Goal: Task Accomplishment & Management: Manage account settings

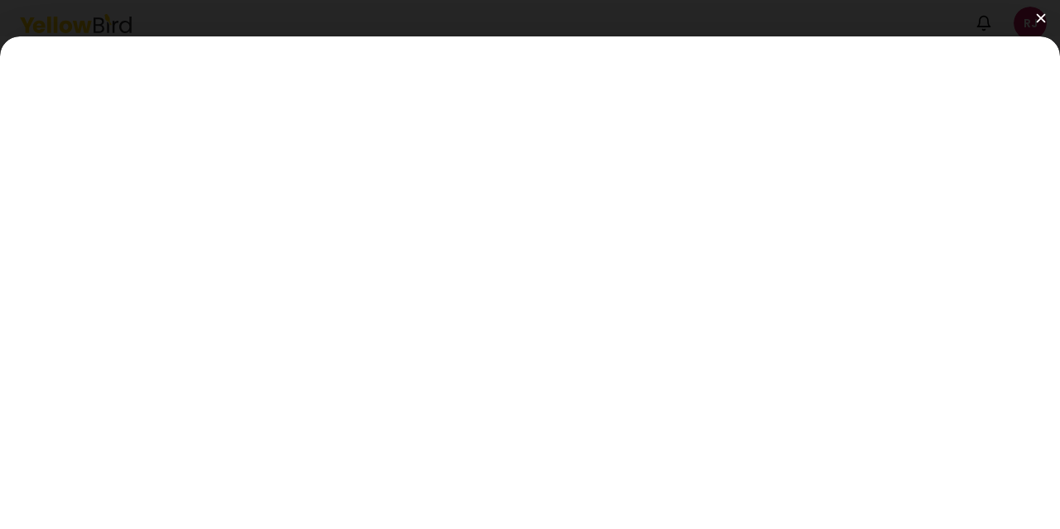
scroll to position [65, 0]
click at [1046, 17] on button at bounding box center [530, 18] width 1060 height 36
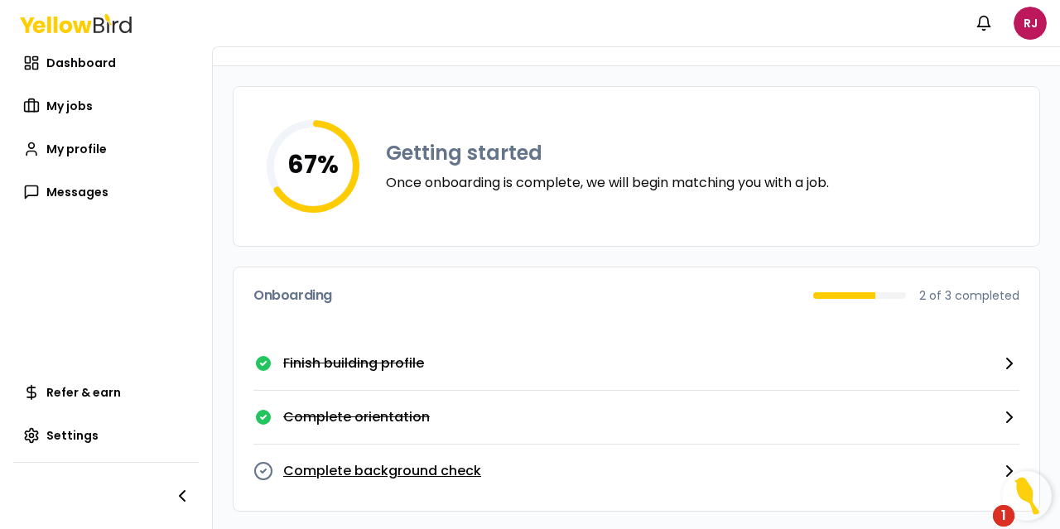
click at [472, 469] on p "Complete background check" at bounding box center [382, 471] width 198 height 20
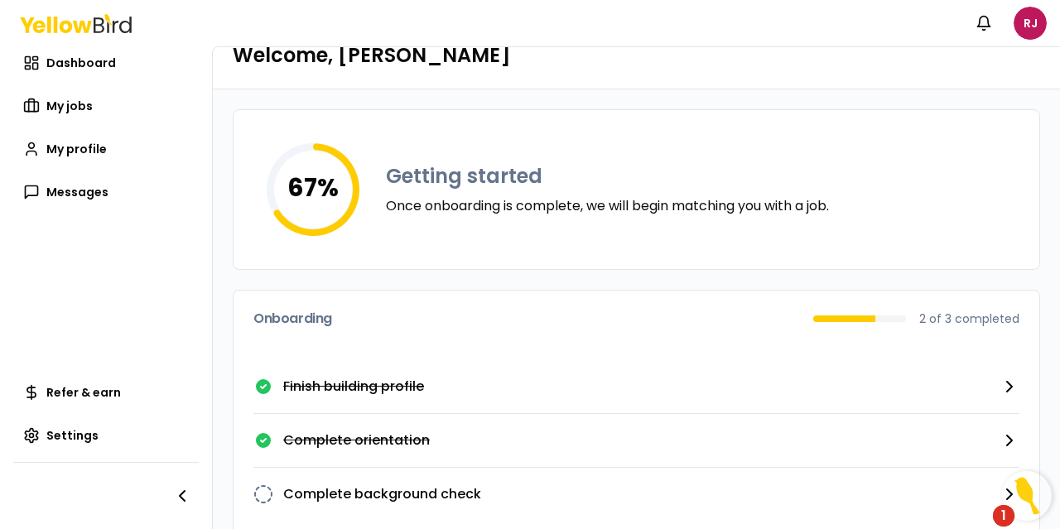
scroll to position [65, 0]
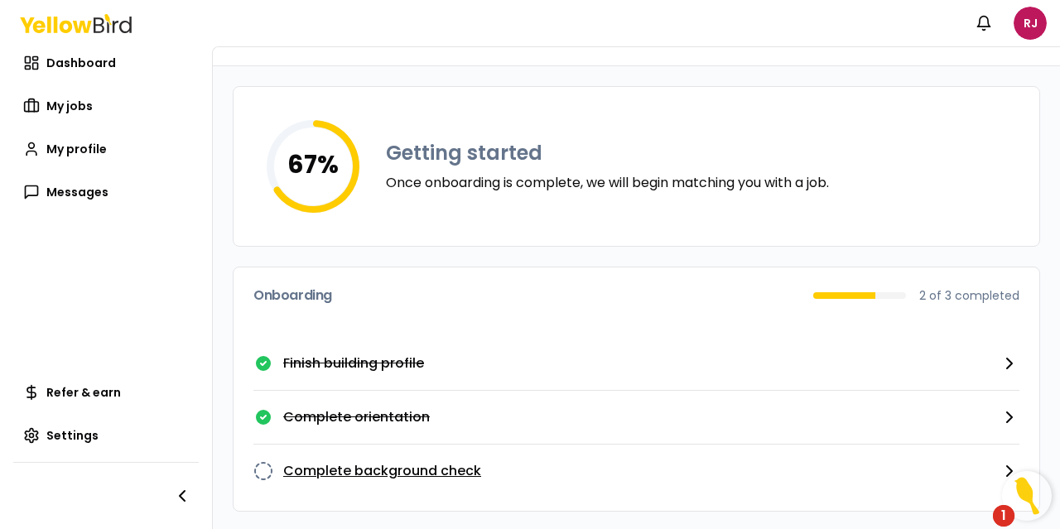
click at [1007, 466] on icon "button" at bounding box center [1009, 471] width 5 height 10
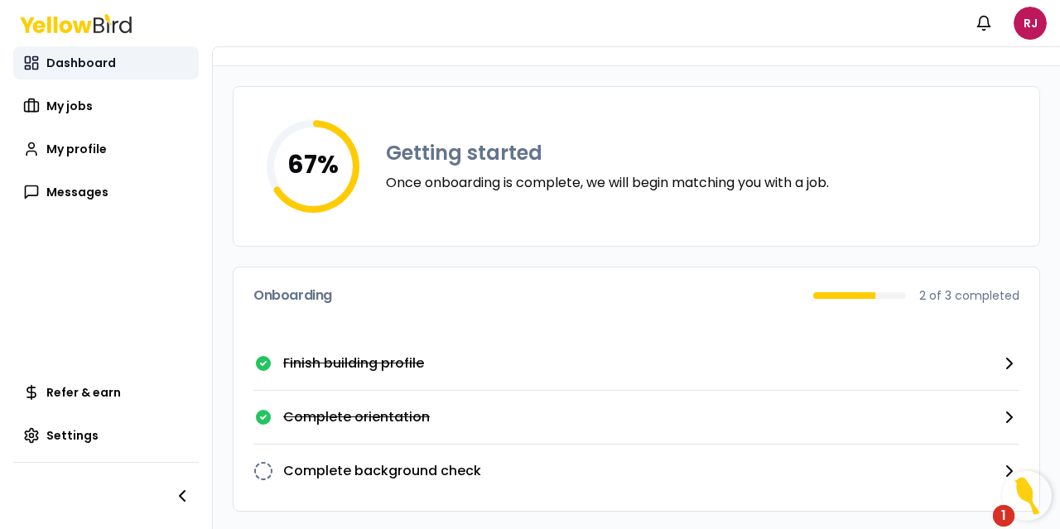
click at [77, 57] on span "Dashboard" at bounding box center [81, 63] width 70 height 17
click at [77, 112] on span "My jobs" at bounding box center [69, 106] width 46 height 17
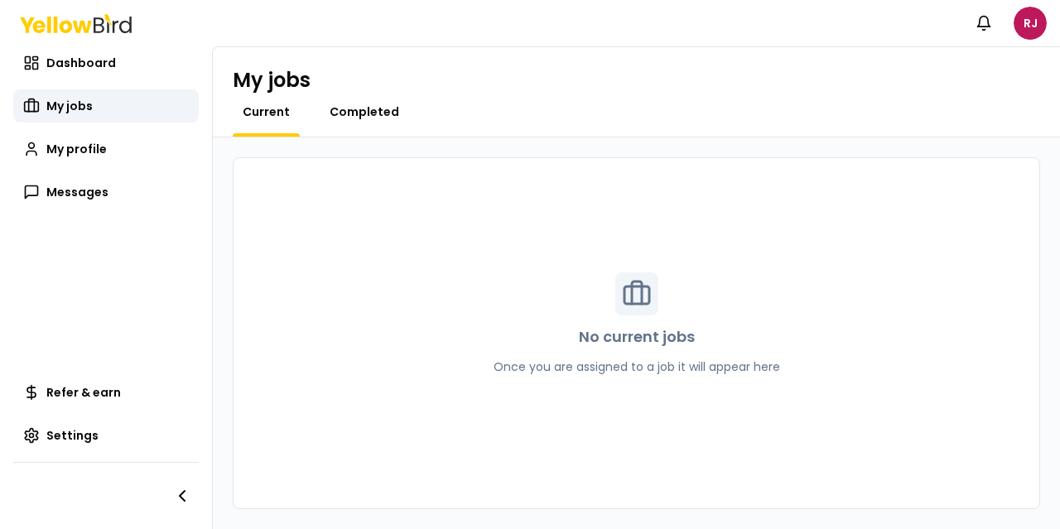
click at [341, 108] on span "Completed" at bounding box center [364, 111] width 70 height 17
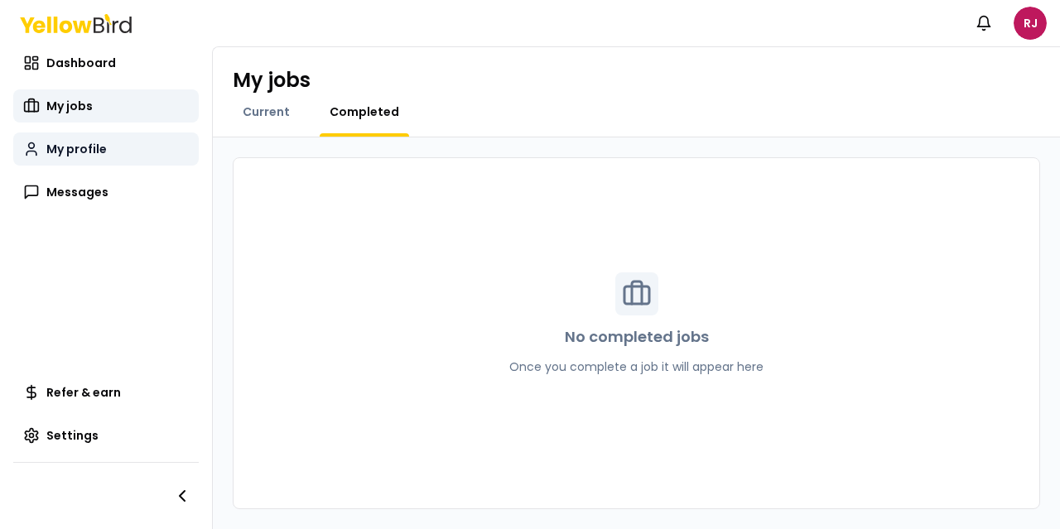
click at [68, 153] on span "My profile" at bounding box center [76, 149] width 60 height 17
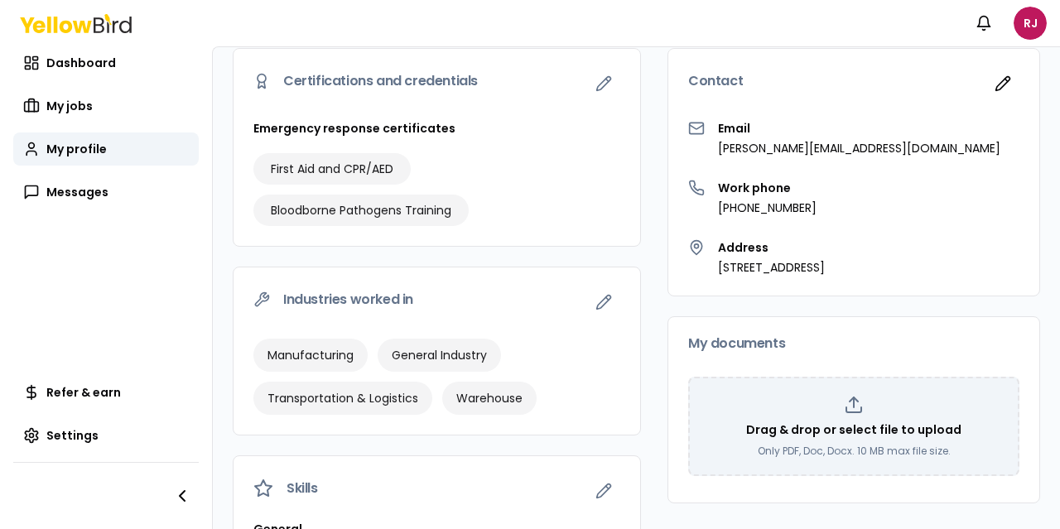
scroll to position [166, 0]
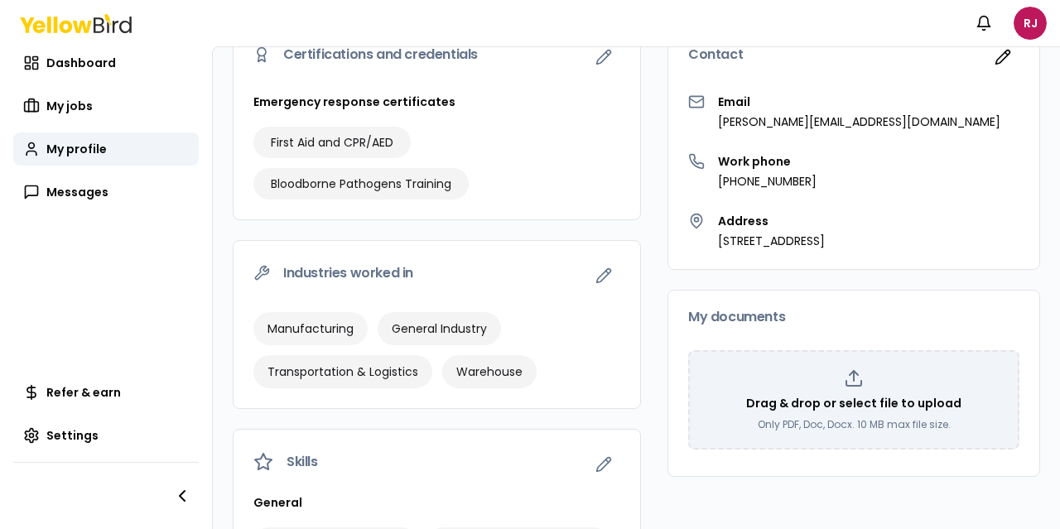
click at [311, 324] on span "Manufacturing" at bounding box center [310, 328] width 86 height 17
click at [595, 274] on icon "button" at bounding box center [603, 275] width 17 height 17
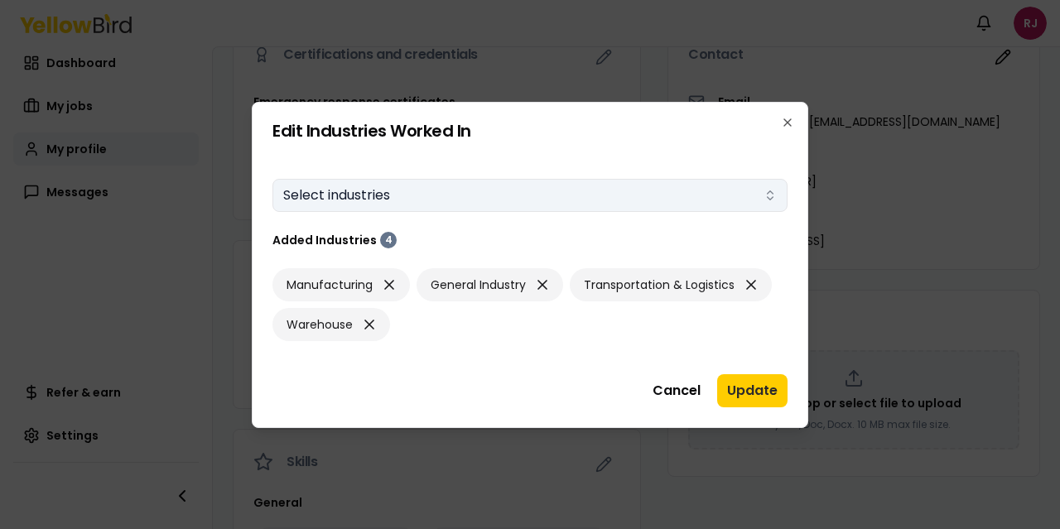
drag, startPoint x: 434, startPoint y: 185, endPoint x: 418, endPoint y: 190, distance: 16.8
click at [434, 185] on button "Select industries" at bounding box center [529, 195] width 515 height 33
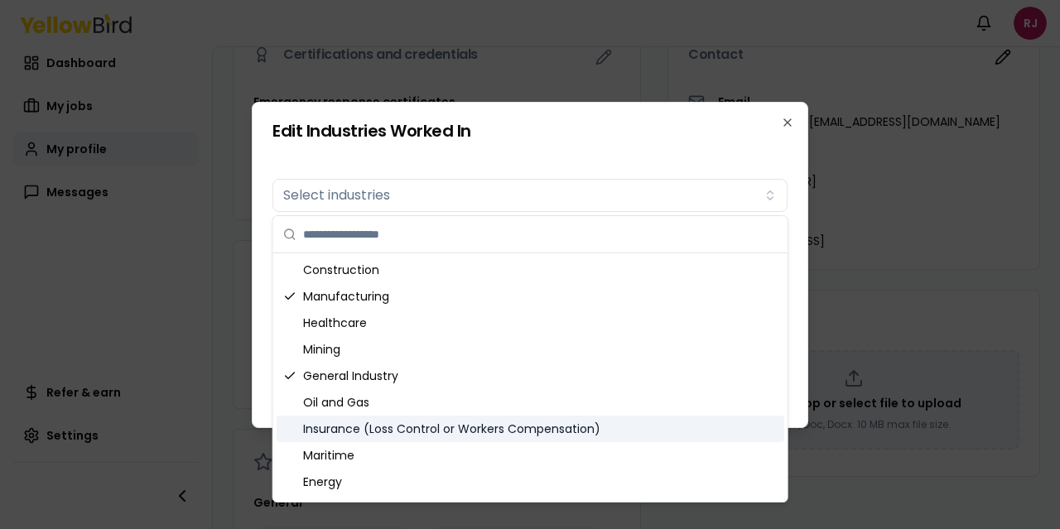
click at [467, 436] on div "Insurance (Loss Control or Workers Compensation)" at bounding box center [529, 429] width 507 height 26
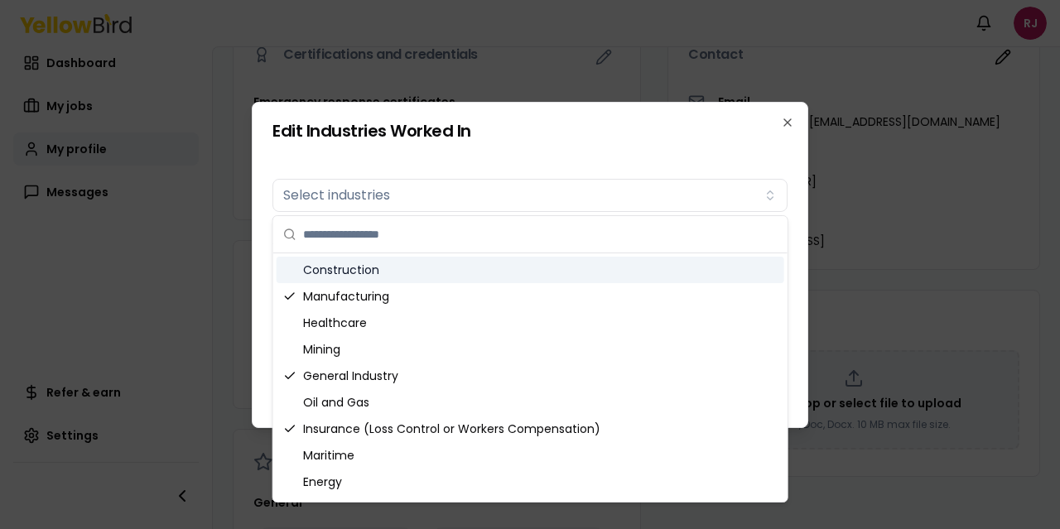
click at [399, 274] on div "Construction" at bounding box center [529, 270] width 507 height 26
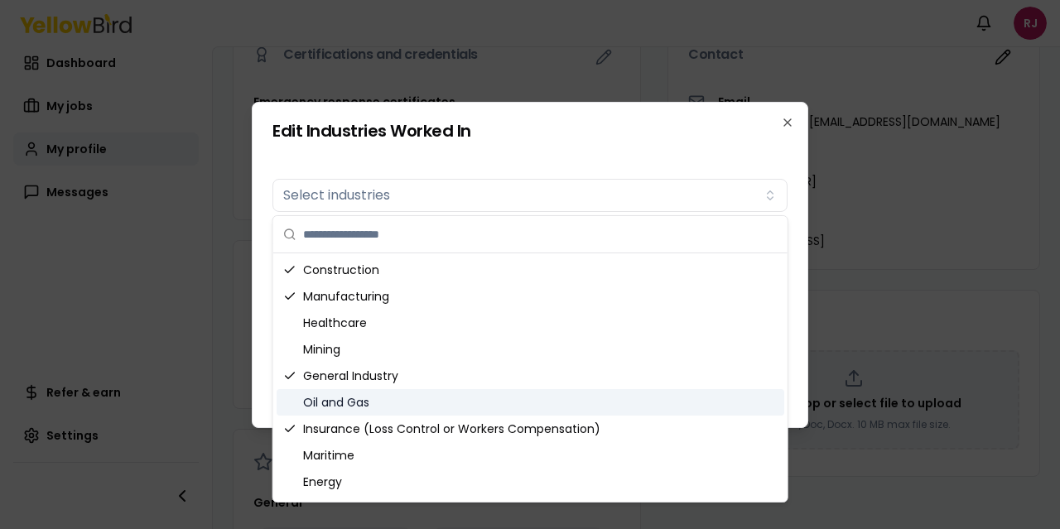
click at [806, 405] on div "Edit Industries Worked In Industries worked in Select industries Added Industri…" at bounding box center [530, 265] width 556 height 326
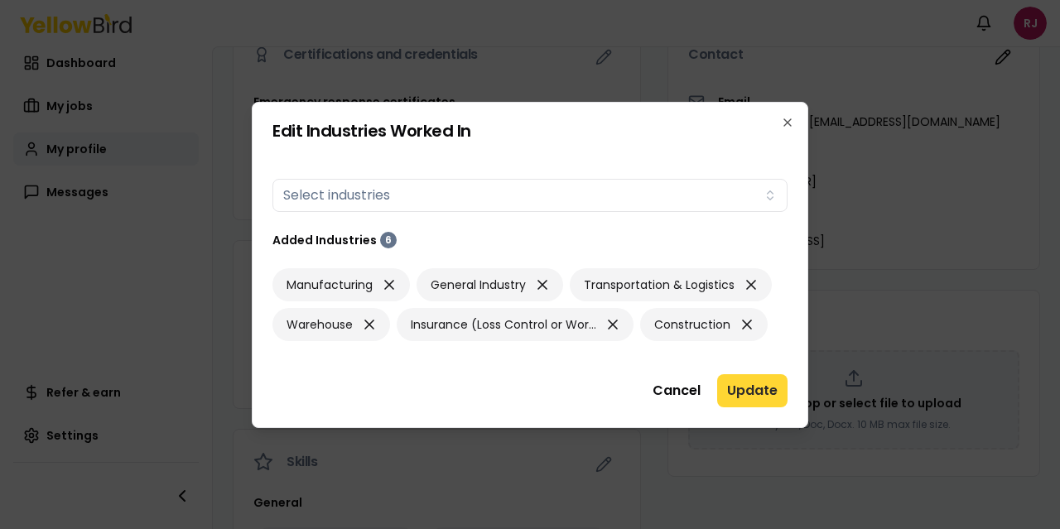
click at [751, 388] on button "Update" at bounding box center [752, 390] width 70 height 33
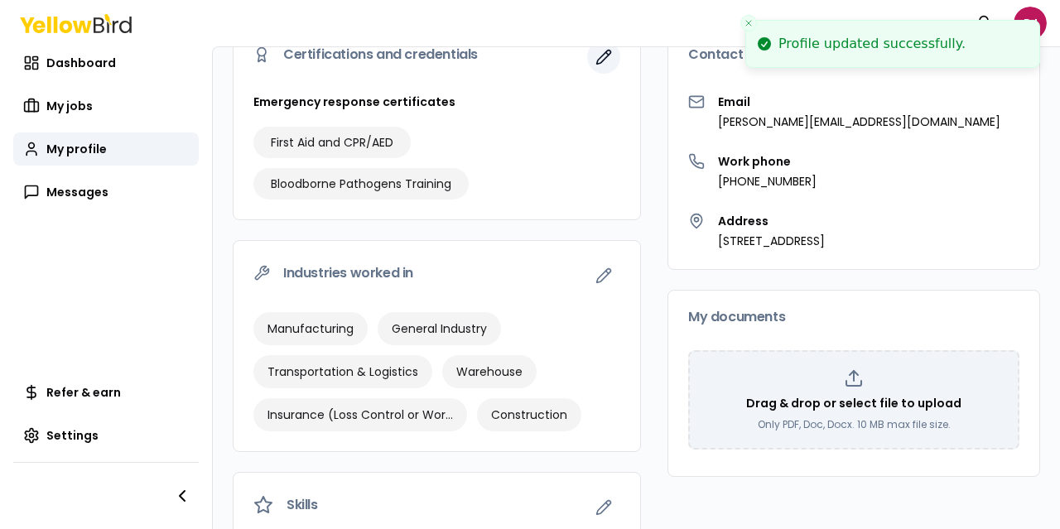
click at [606, 54] on icon "button" at bounding box center [607, 53] width 2 height 2
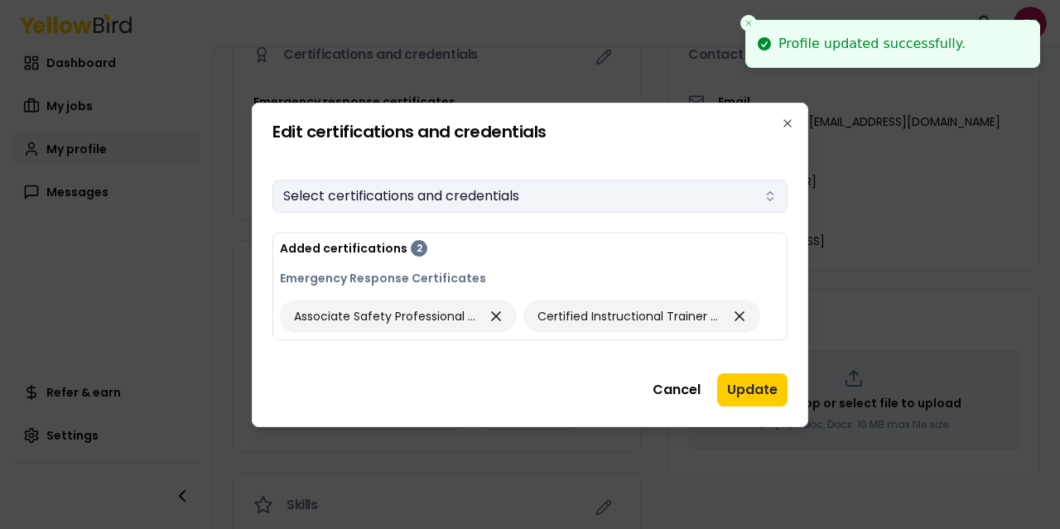
click at [709, 188] on button "Select certifications and credentials" at bounding box center [529, 196] width 515 height 33
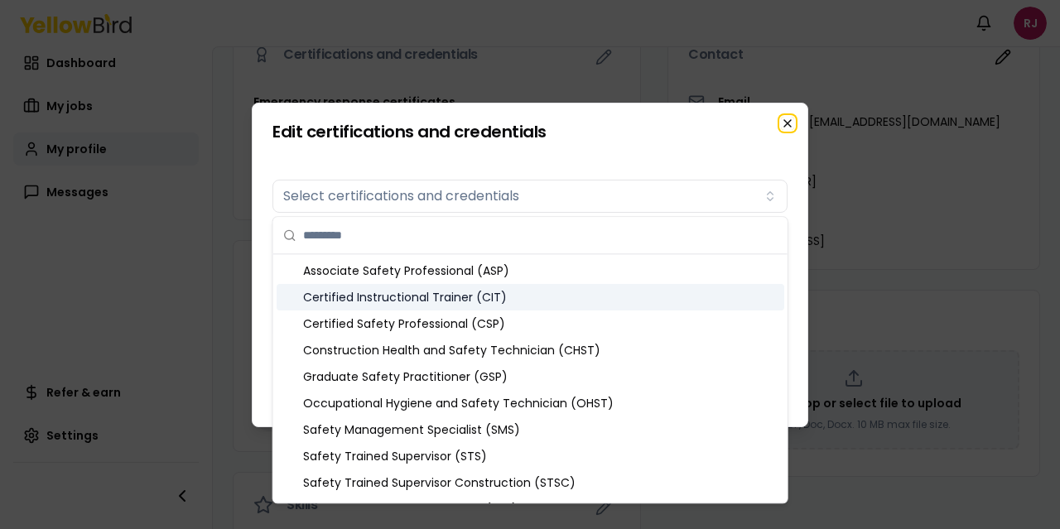
click at [790, 125] on icon "button" at bounding box center [787, 123] width 7 height 7
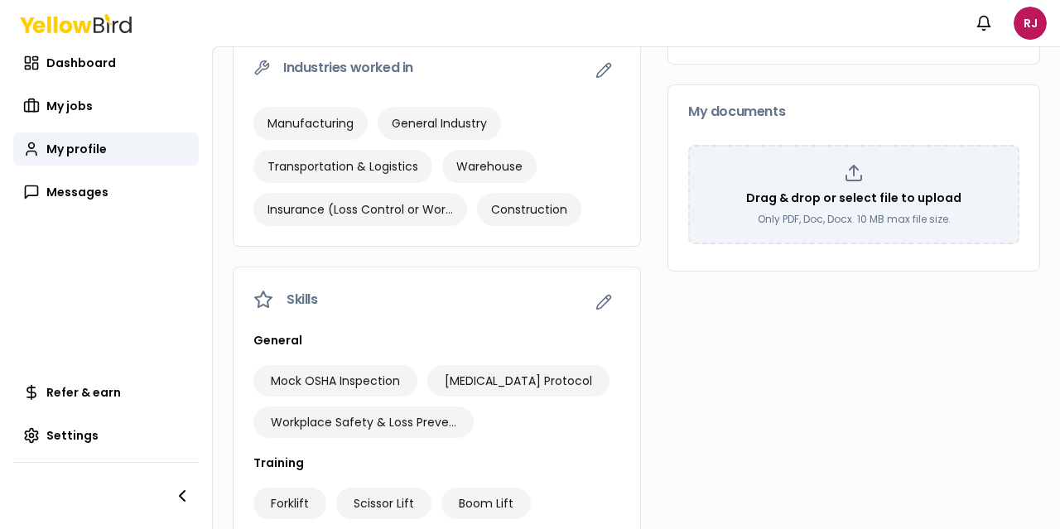
scroll to position [406, 0]
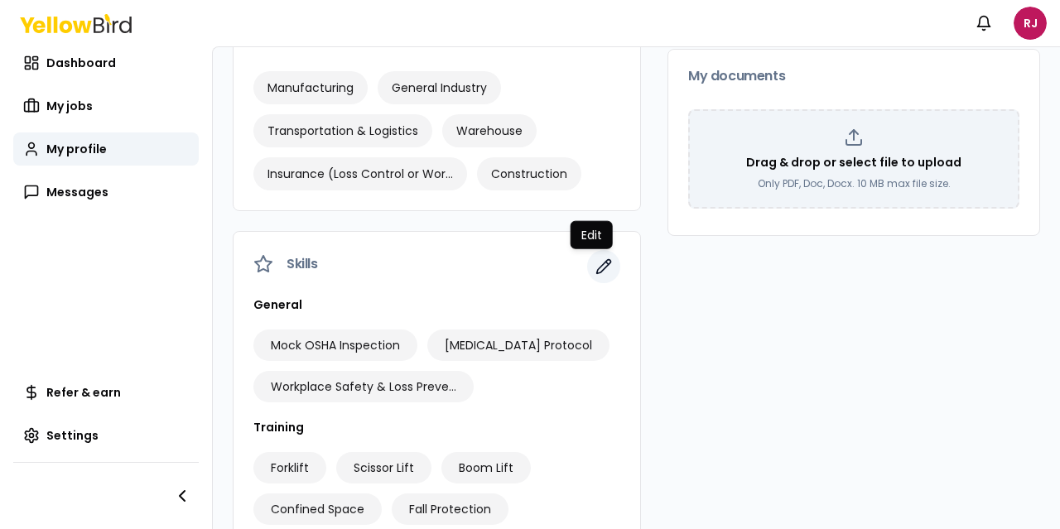
click at [597, 263] on icon "button" at bounding box center [604, 267] width 14 height 14
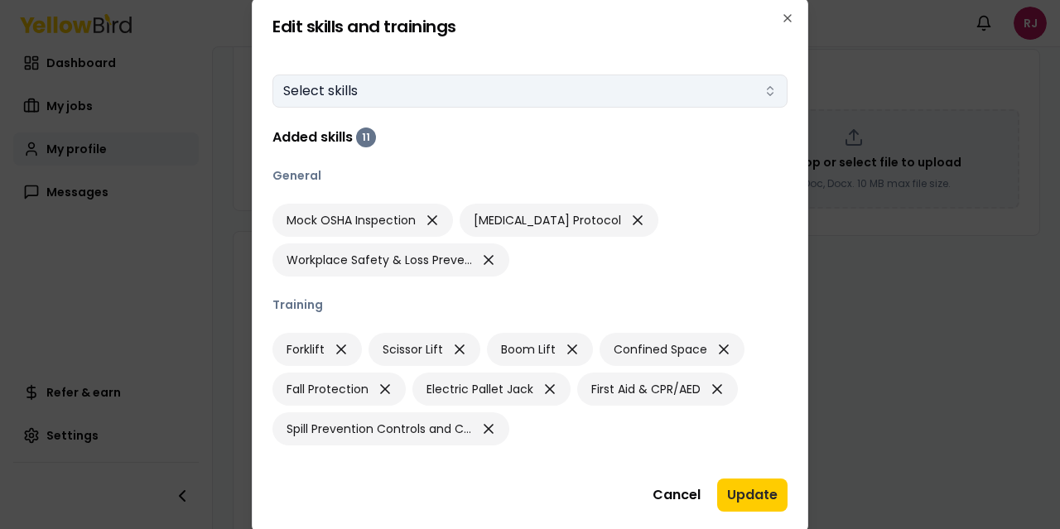
click at [705, 87] on button "Select skills" at bounding box center [529, 91] width 515 height 33
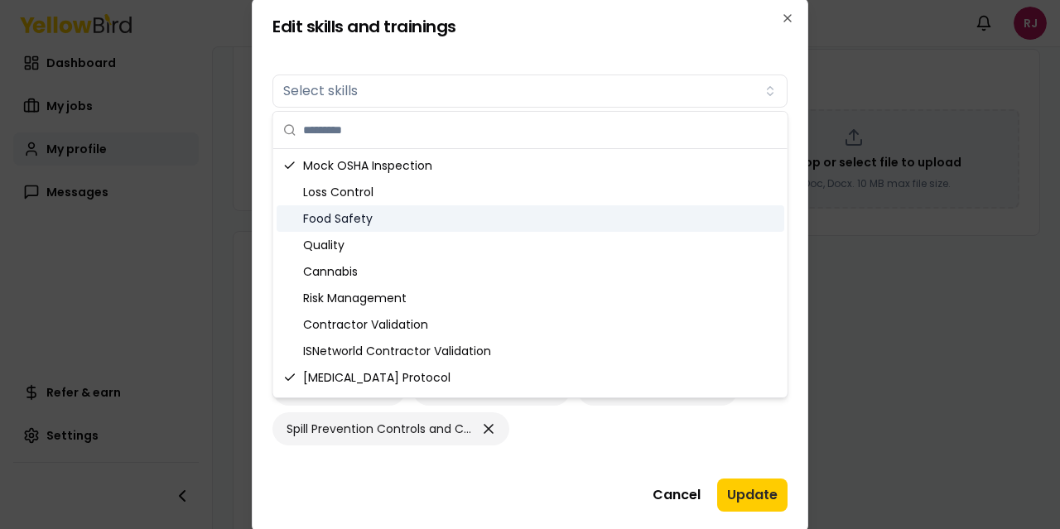
click at [560, 224] on div "Food Safety" at bounding box center [529, 218] width 507 height 26
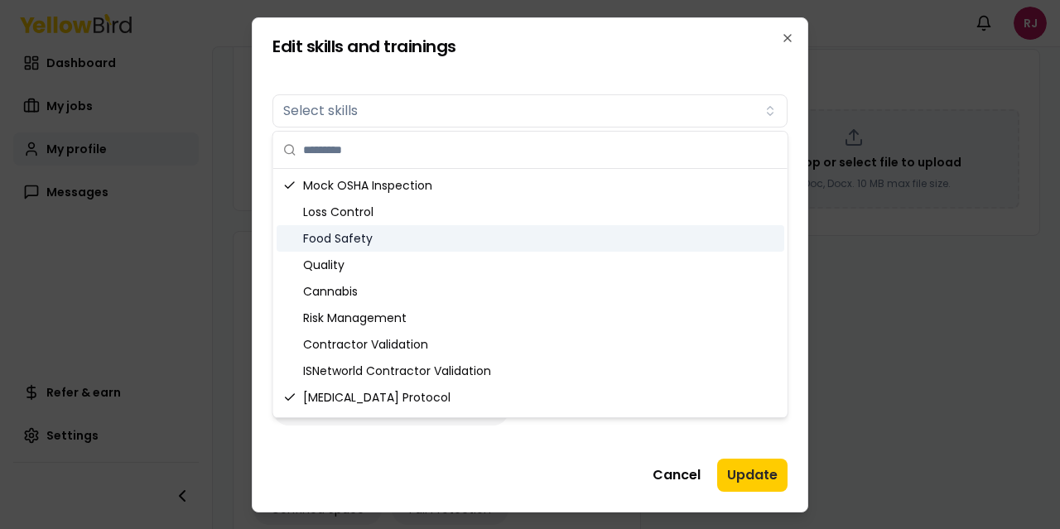
click at [551, 244] on div "Food Safety" at bounding box center [529, 238] width 507 height 26
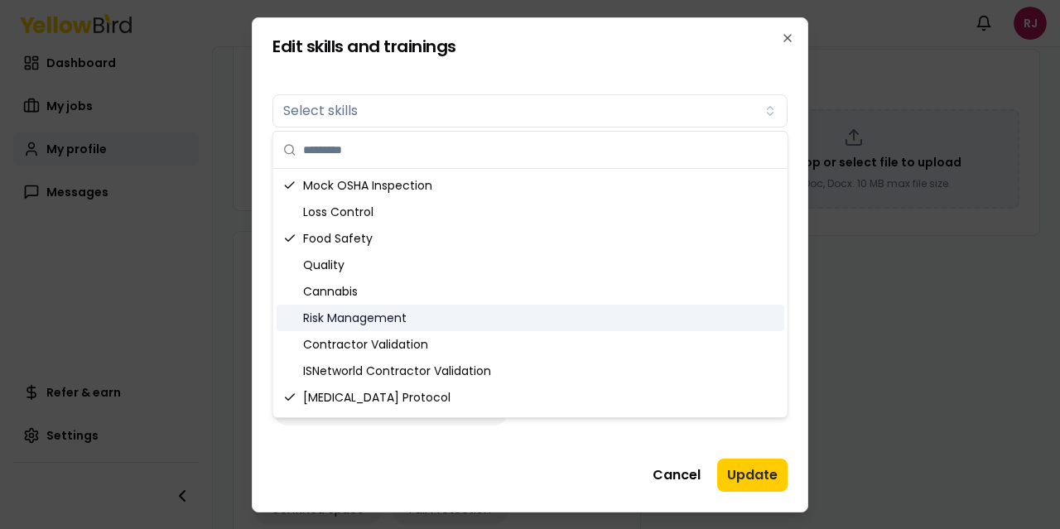
click at [480, 320] on div "Risk Management" at bounding box center [529, 318] width 507 height 26
click at [460, 318] on div "Risk Management" at bounding box center [529, 318] width 507 height 26
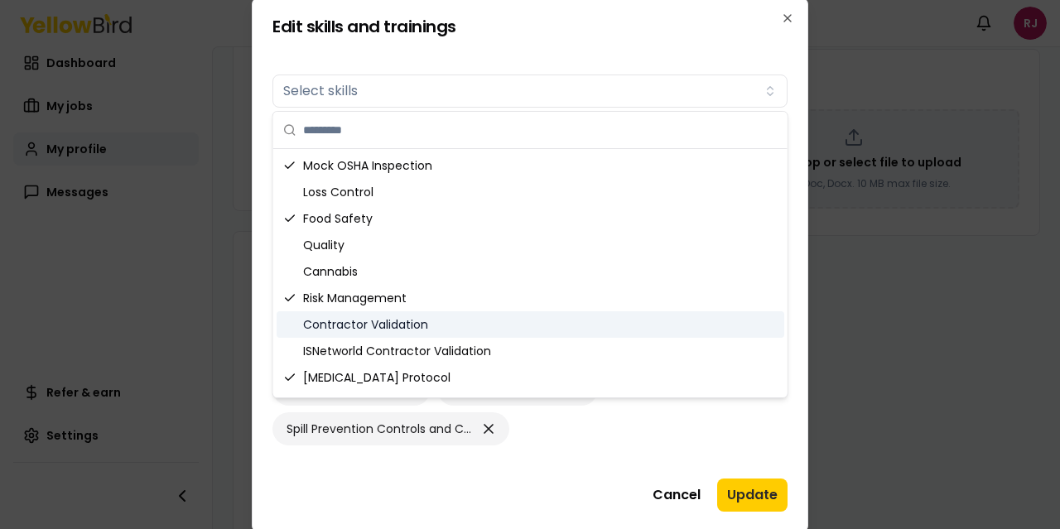
click at [363, 324] on div "Contractor Validation" at bounding box center [529, 324] width 507 height 26
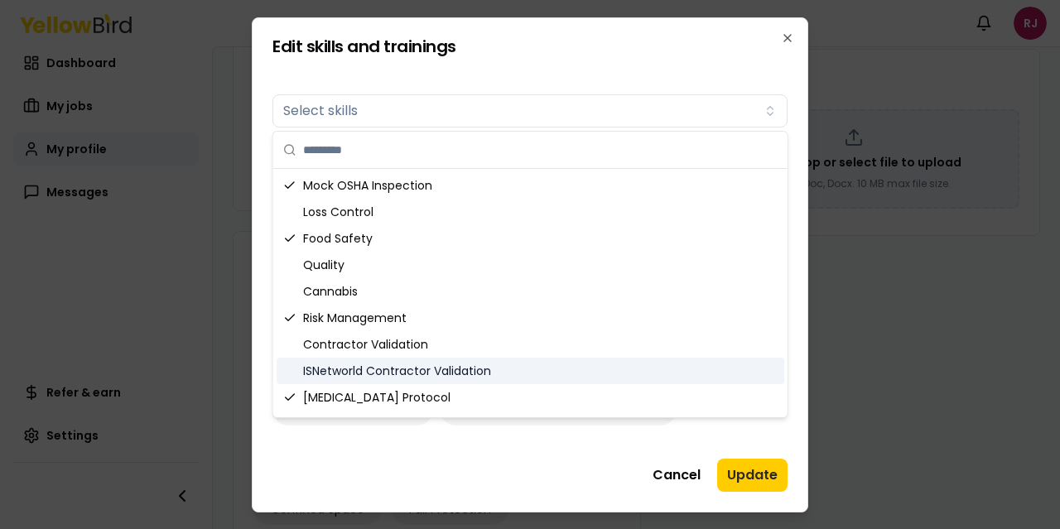
click at [434, 369] on div "ISNetworld Contractor Validation" at bounding box center [529, 371] width 507 height 26
click at [339, 367] on div "ISNetworld Contractor Validation" at bounding box center [529, 371] width 507 height 26
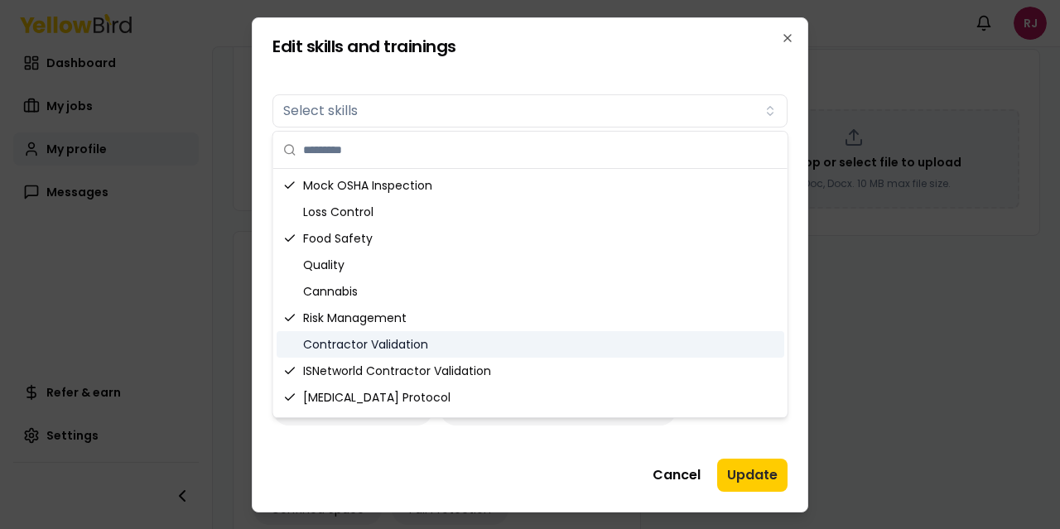
click at [346, 342] on div "Contractor Validation" at bounding box center [529, 344] width 507 height 26
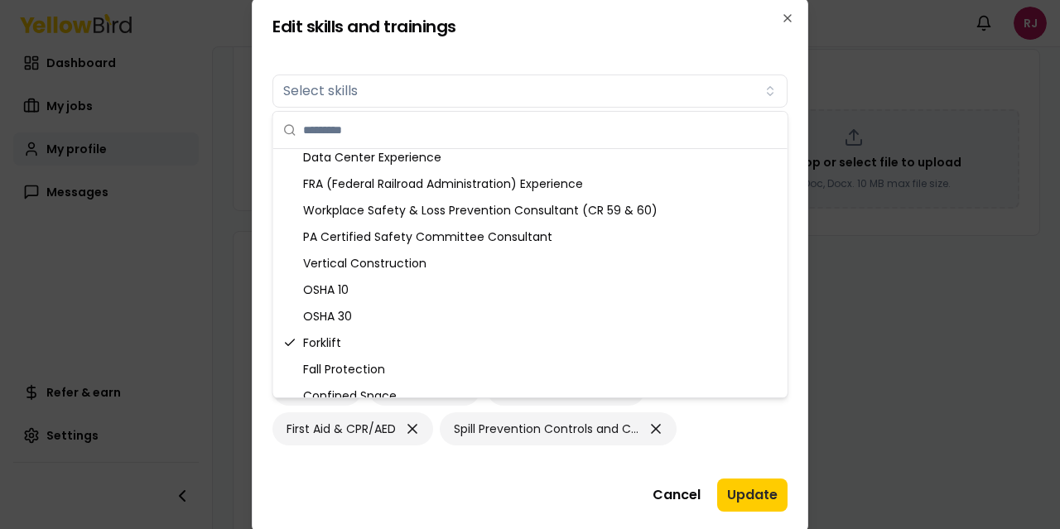
scroll to position [275, 0]
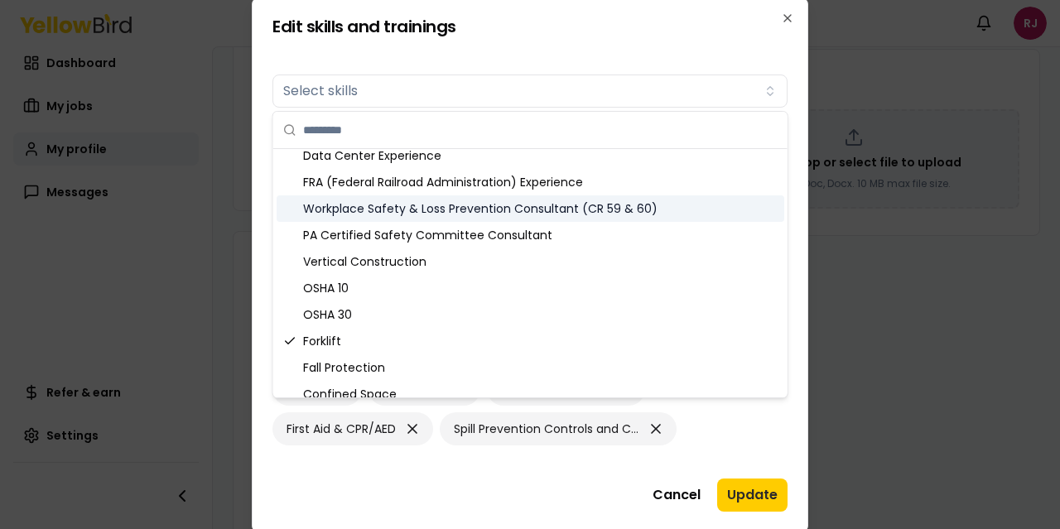
click at [583, 215] on div "Workplace Safety & Loss Prevention Consultant (CR 59 & 60)" at bounding box center [529, 208] width 507 height 26
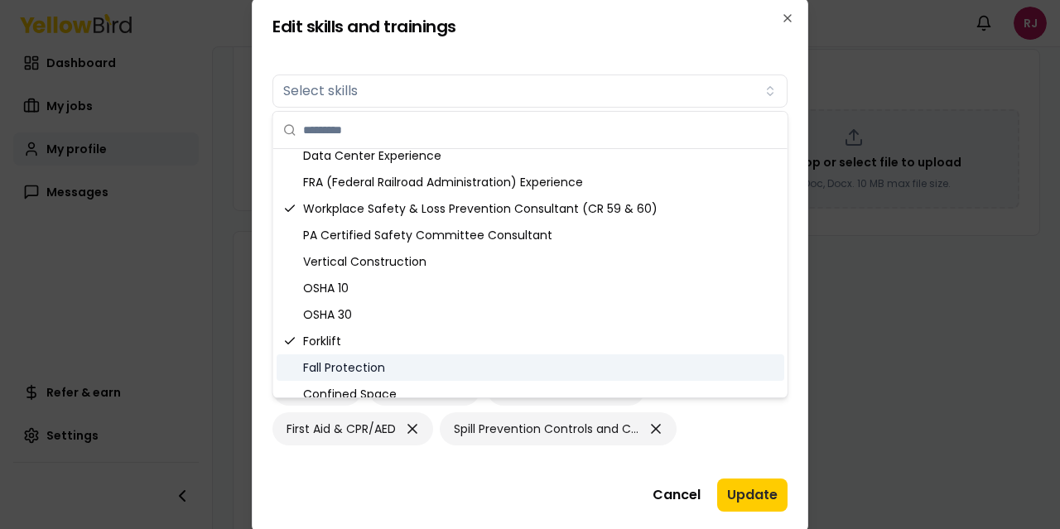
click at [419, 364] on div "Fall Protection" at bounding box center [529, 367] width 507 height 26
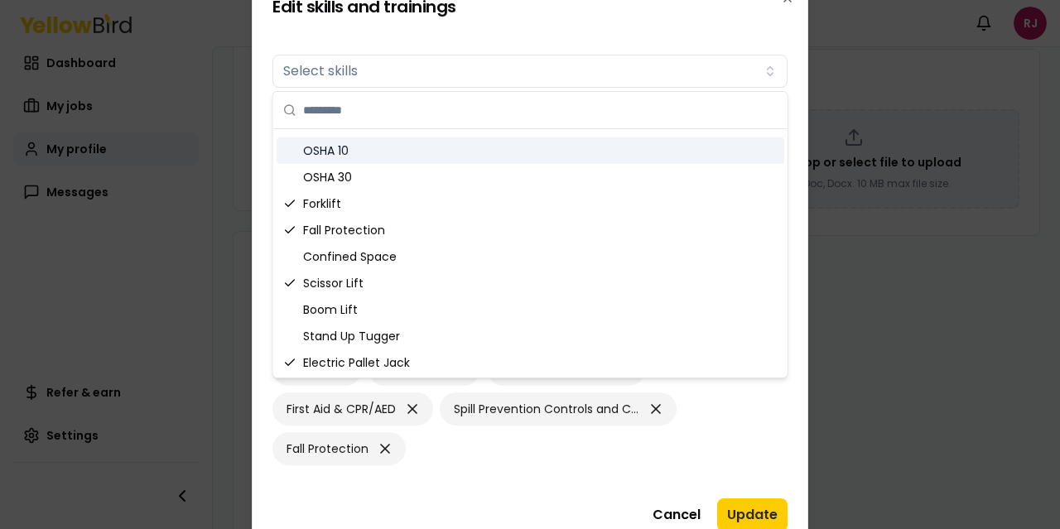
scroll to position [433, 0]
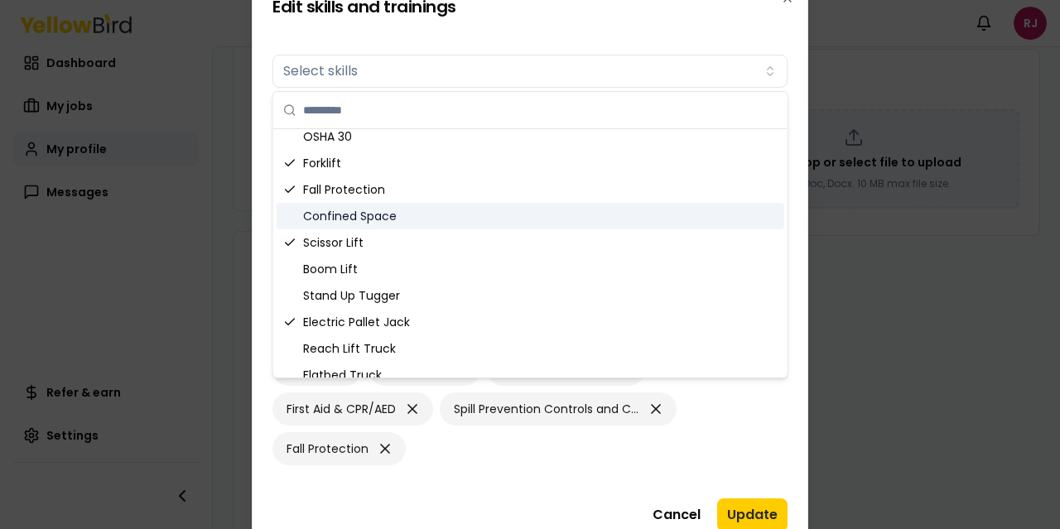
drag, startPoint x: 357, startPoint y: 218, endPoint x: 359, endPoint y: 240, distance: 22.5
click at [357, 219] on div "Confined Space" at bounding box center [529, 216] width 507 height 26
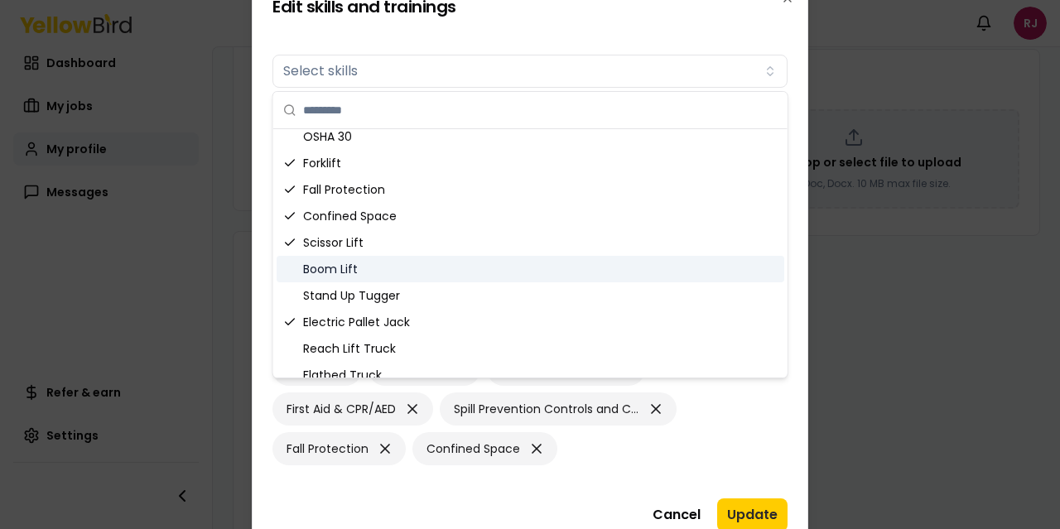
click at [351, 267] on div "Boom Lift" at bounding box center [529, 269] width 507 height 26
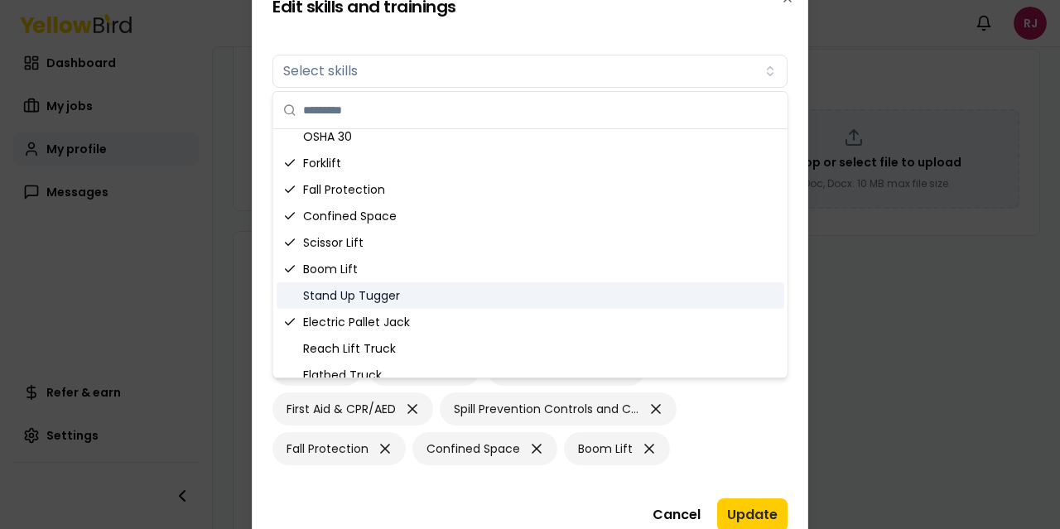
click at [368, 291] on div "Stand Up Tugger" at bounding box center [529, 295] width 507 height 26
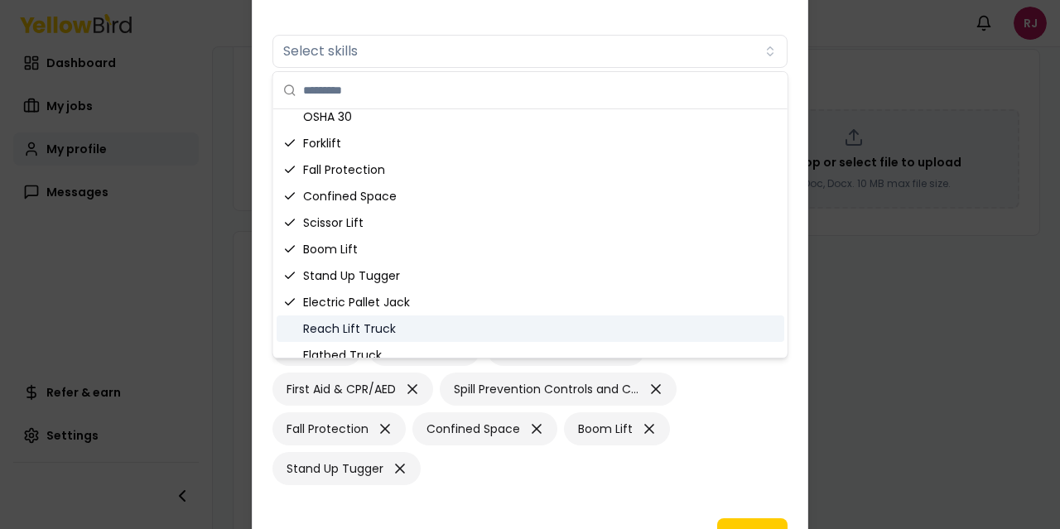
click at [371, 325] on div "Reach Lift Truck" at bounding box center [529, 328] width 507 height 26
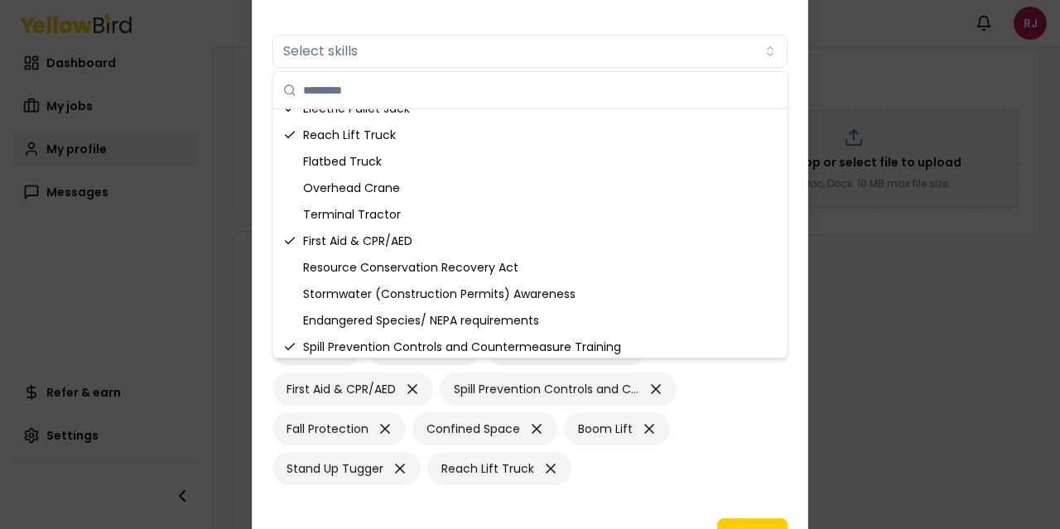
scroll to position [641, 0]
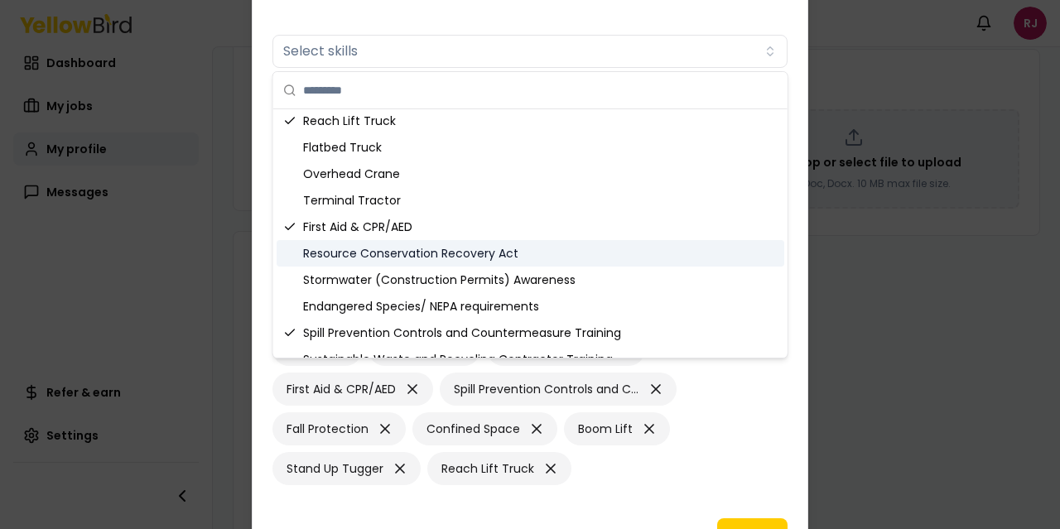
click at [452, 257] on div "Resource Conservation Recovery Act" at bounding box center [529, 253] width 507 height 26
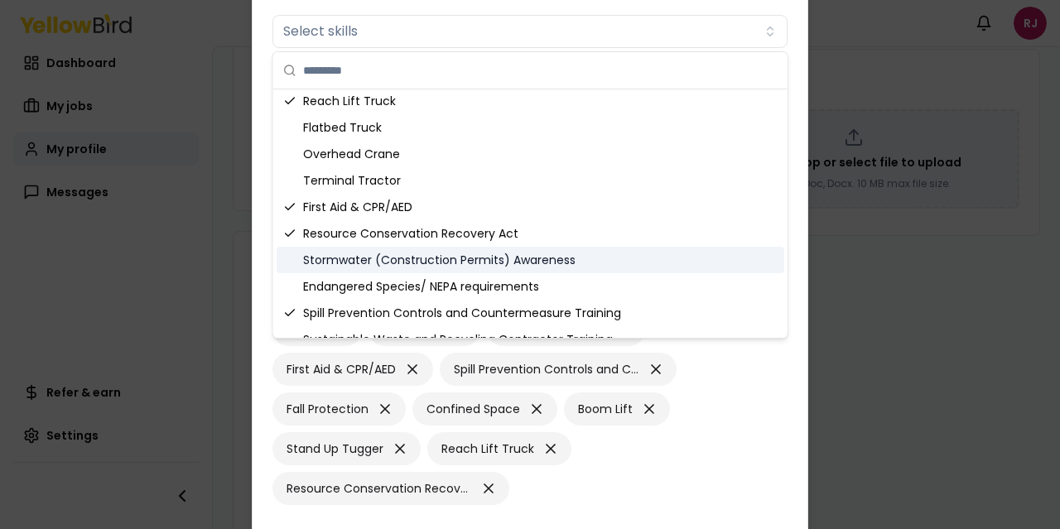
click at [447, 257] on div "Stormwater (Construction Permits) Awareness" at bounding box center [529, 260] width 507 height 26
click at [513, 267] on div "Stormwater (Construction Permits) Awareness" at bounding box center [529, 260] width 507 height 26
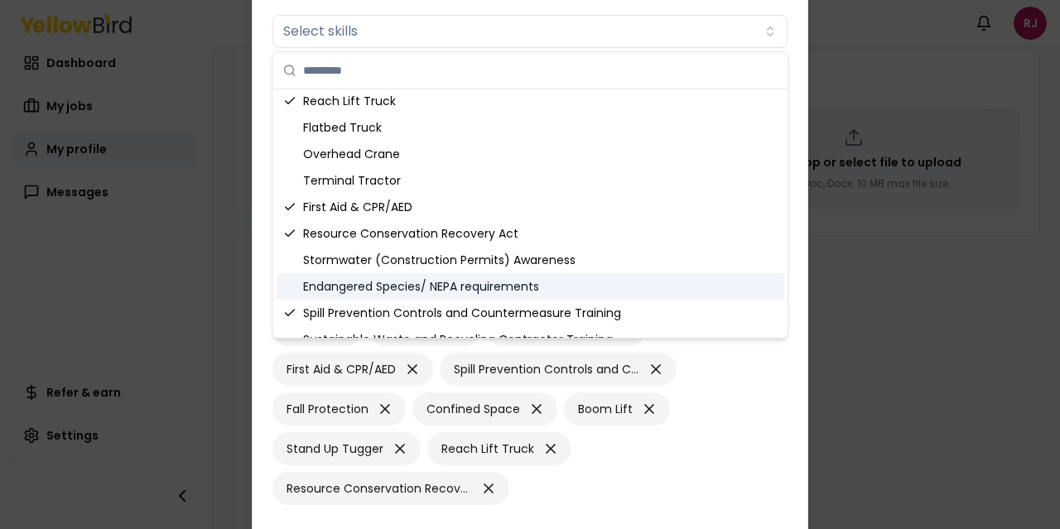
click at [509, 289] on div "Endangered Species/ NEPA requirements" at bounding box center [529, 286] width 507 height 26
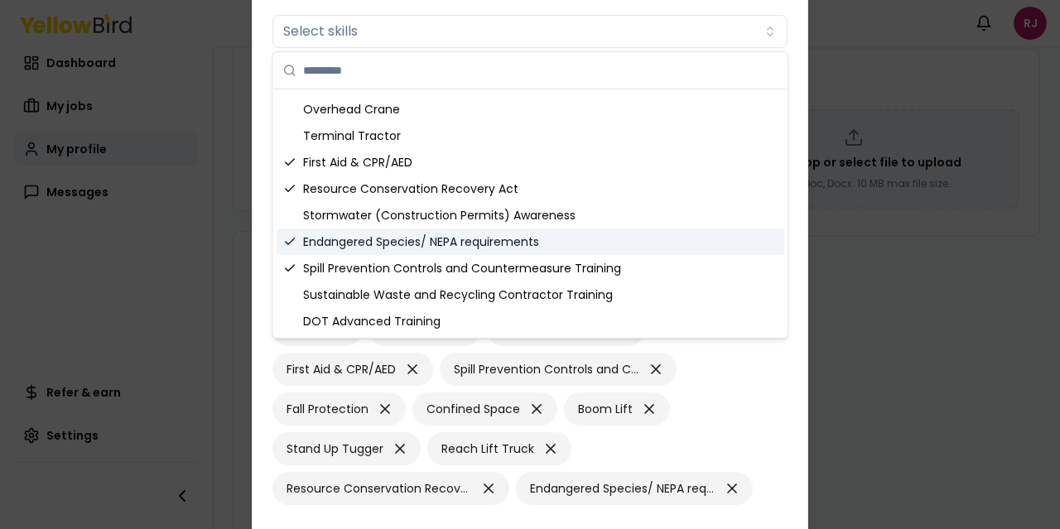
click at [339, 238] on div "Endangered Species/ NEPA requirements" at bounding box center [529, 241] width 507 height 26
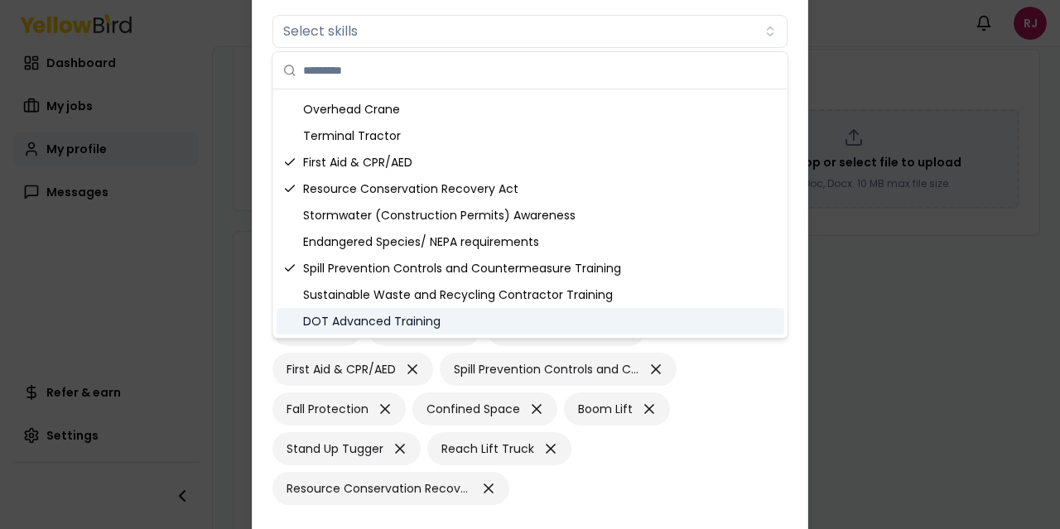
click at [475, 325] on div "DOT Advanced Training" at bounding box center [529, 321] width 507 height 26
click at [806, 406] on div "Edit skills and trainings Skills Select skills Added skills 19 General Mock OSH…" at bounding box center [530, 265] width 556 height 654
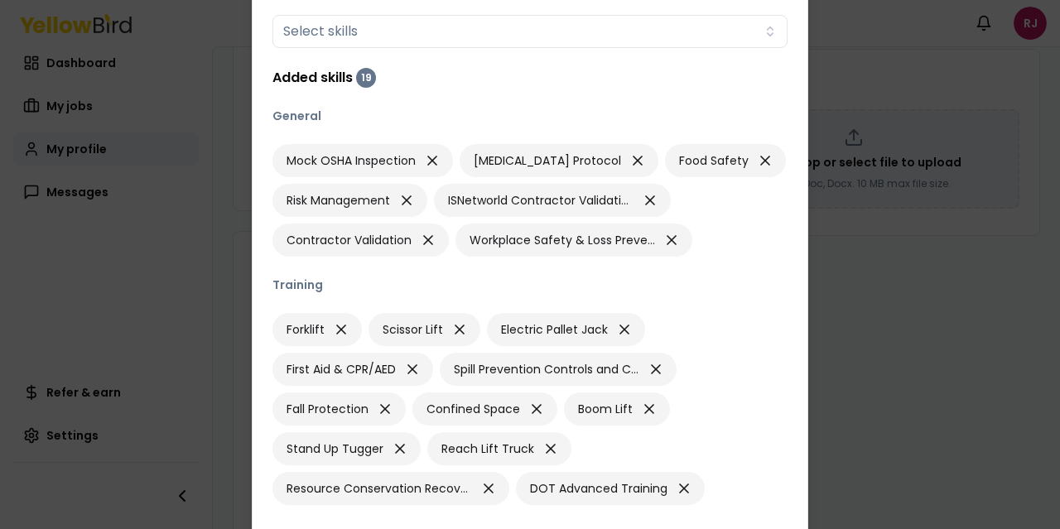
drag, startPoint x: 1056, startPoint y: 252, endPoint x: 710, endPoint y: 308, distance: 350.6
click at [1037, 301] on div at bounding box center [530, 264] width 1060 height 529
click at [536, 84] on div "Added skills 19" at bounding box center [529, 78] width 515 height 20
click at [877, 335] on div at bounding box center [530, 264] width 1060 height 529
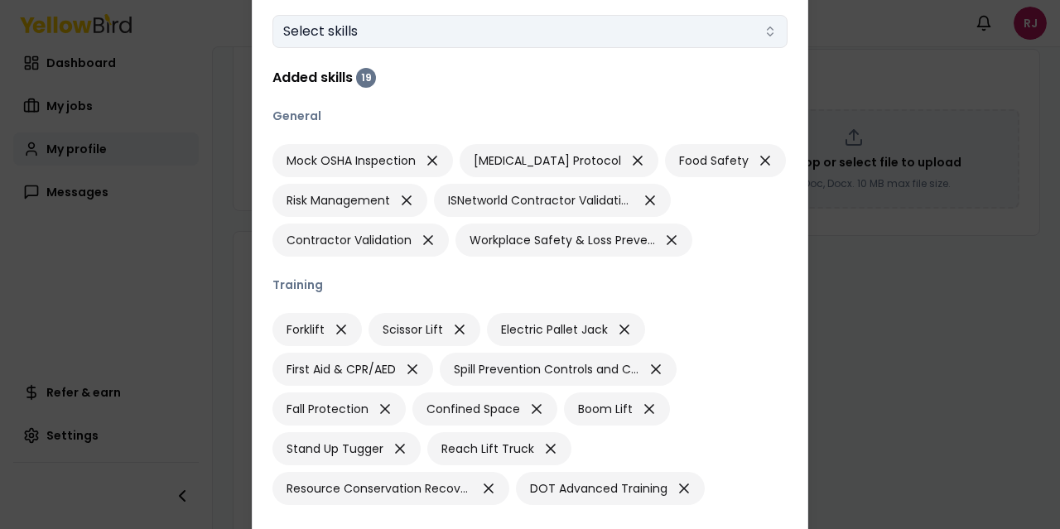
click at [669, 40] on button "Select skills" at bounding box center [529, 31] width 515 height 33
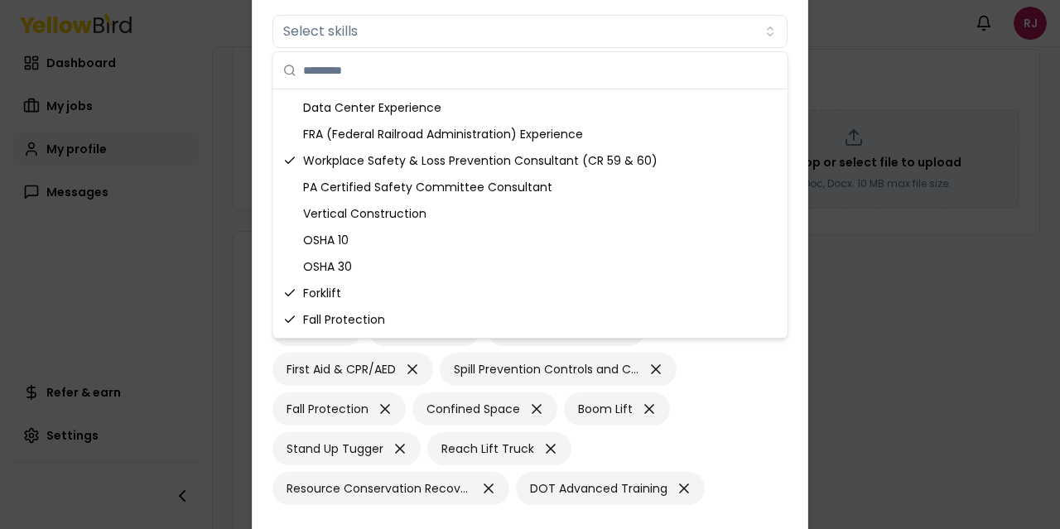
scroll to position [0, 0]
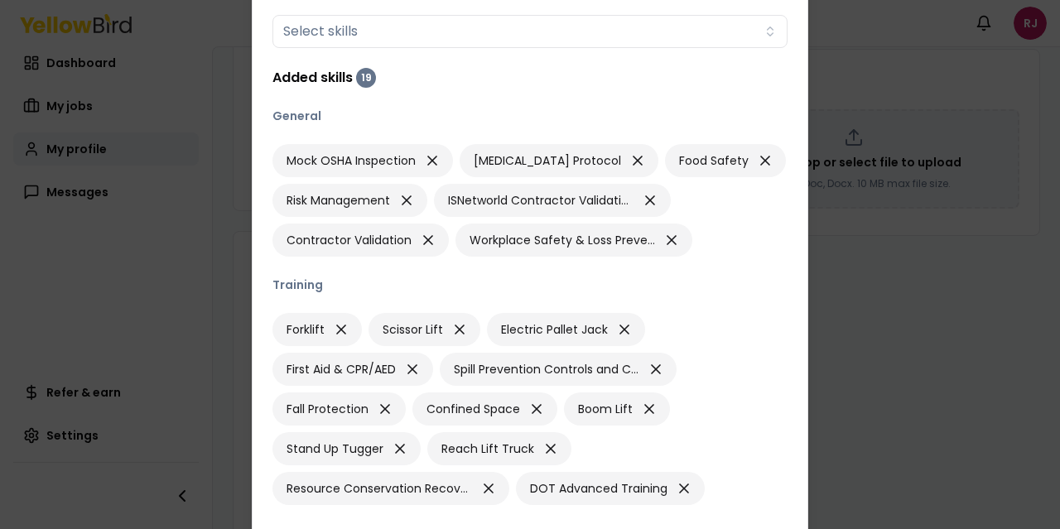
click at [303, 2] on form "Skills Select skills Added skills 19 General Mock OSHA Inspection COVID-19 Prot…" at bounding box center [529, 256] width 515 height 536
click at [132, 255] on div at bounding box center [530, 264] width 1060 height 529
click at [960, 322] on div at bounding box center [530, 264] width 1060 height 529
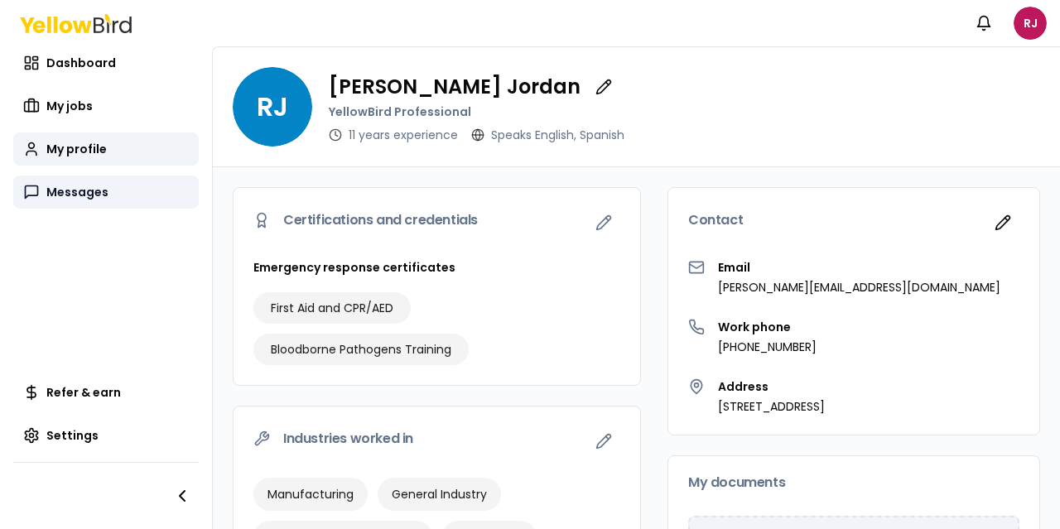
click at [75, 193] on span "Messages" at bounding box center [77, 192] width 62 height 17
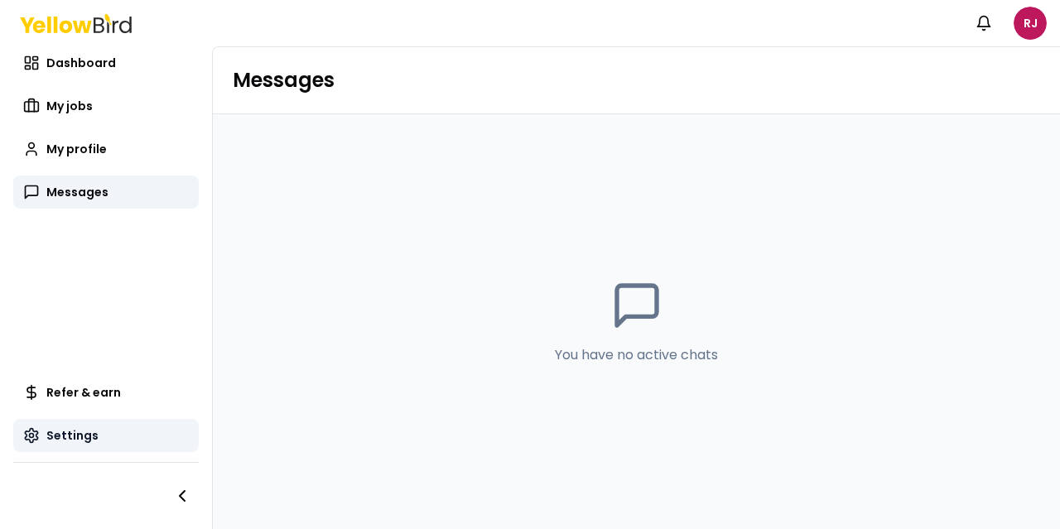
click at [81, 434] on span "Settings" at bounding box center [72, 435] width 52 height 17
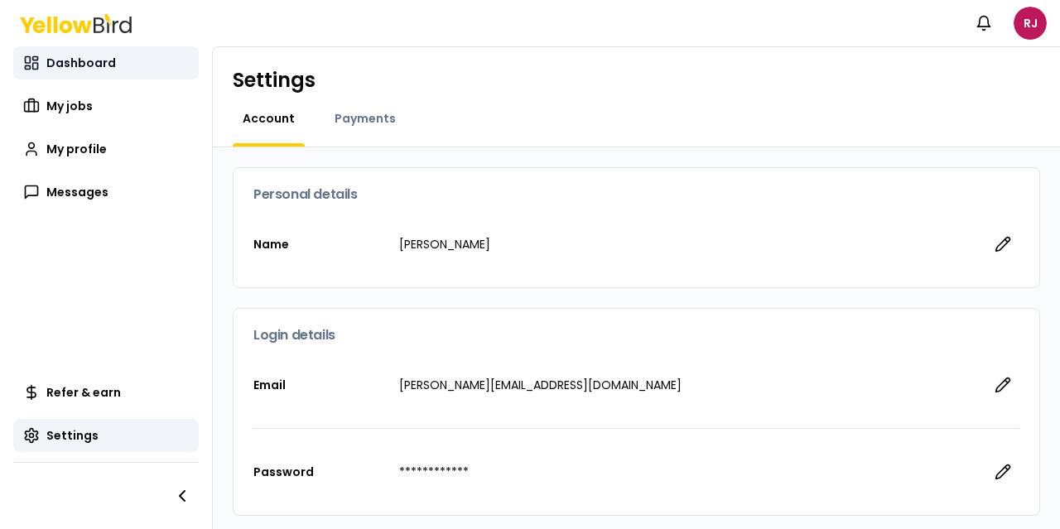
click at [85, 58] on span "Dashboard" at bounding box center [81, 63] width 70 height 17
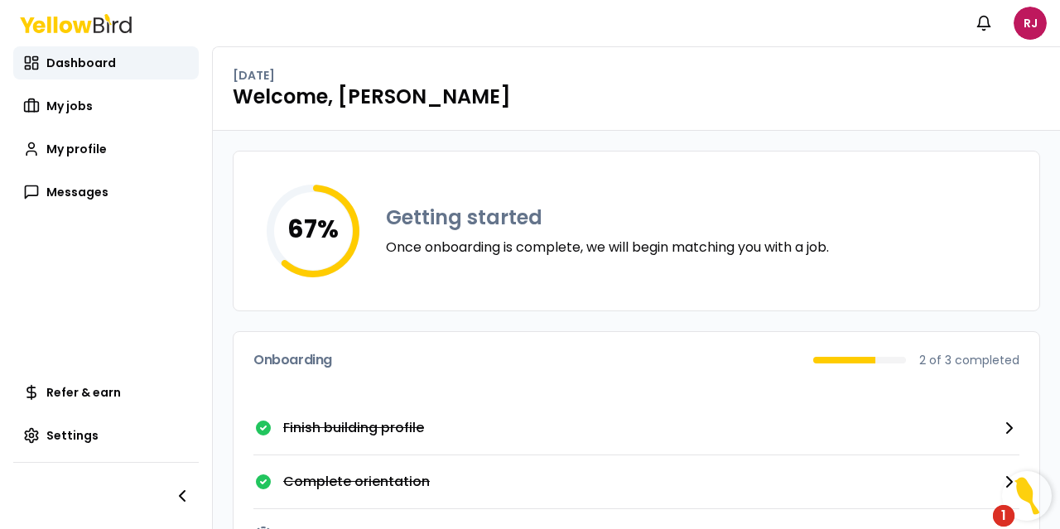
scroll to position [65, 0]
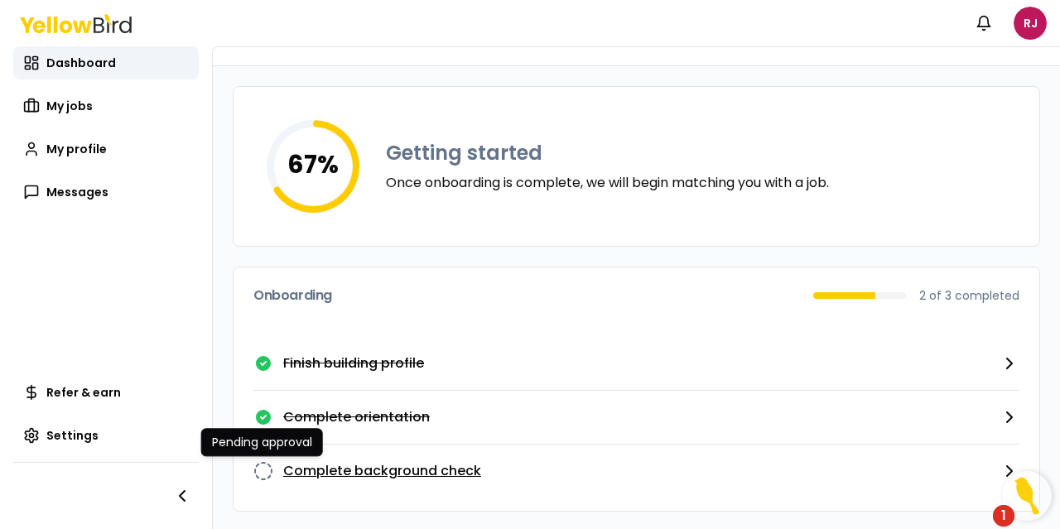
click at [260, 465] on icon "button" at bounding box center [263, 471] width 20 height 20
